Goal: Find contact information: Find contact information

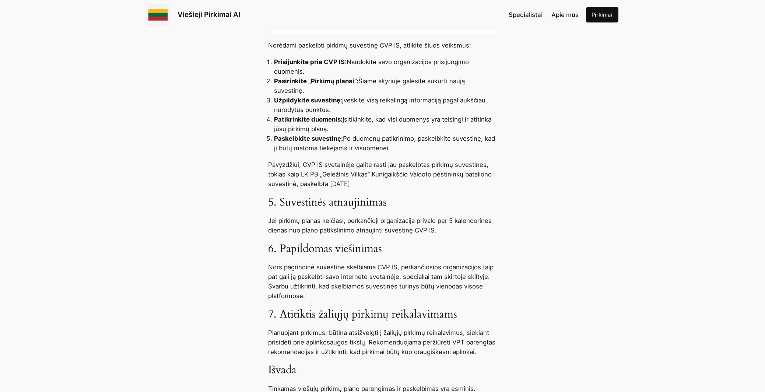
scroll to position [766, 0]
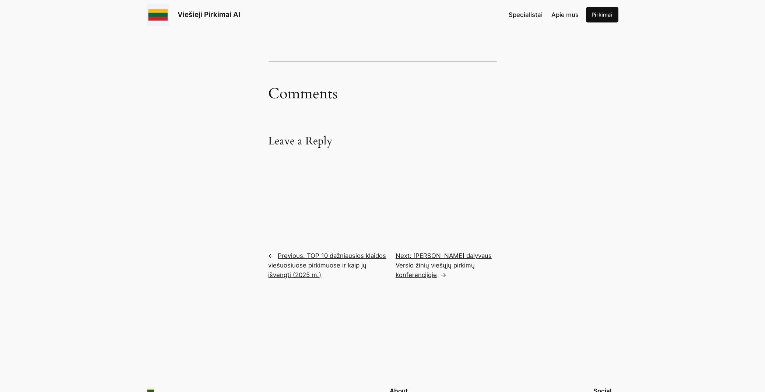
scroll to position [1343, 0]
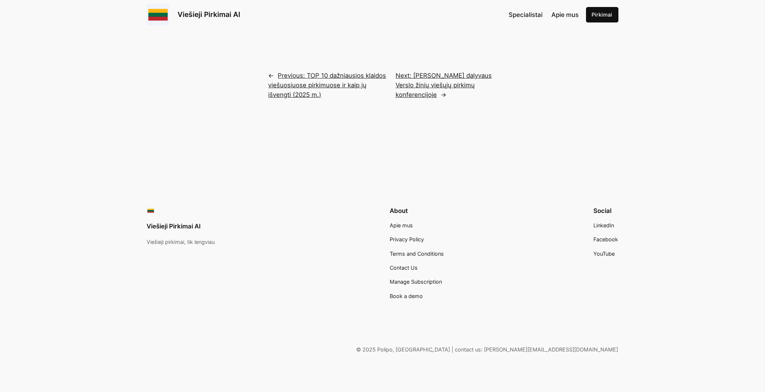
click at [196, 11] on link "Viešieji Pirkimai AI" at bounding box center [209, 14] width 63 height 9
